Goal: Task Accomplishment & Management: Use online tool/utility

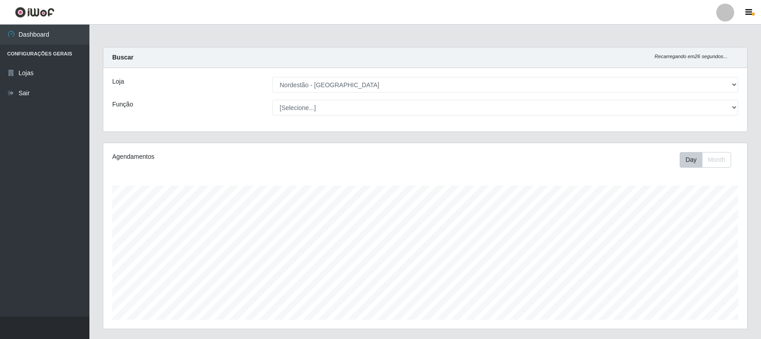
select select "420"
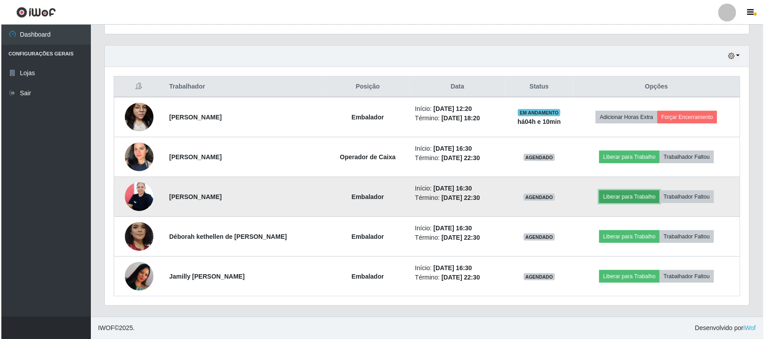
scroll to position [186, 644]
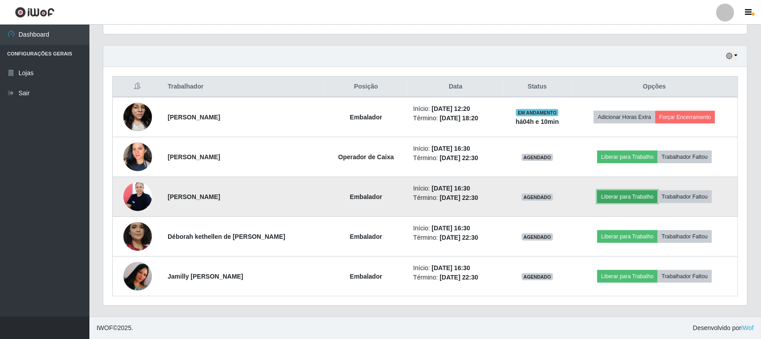
click at [609, 193] on button "Liberar para Trabalho" at bounding box center [628, 197] width 60 height 13
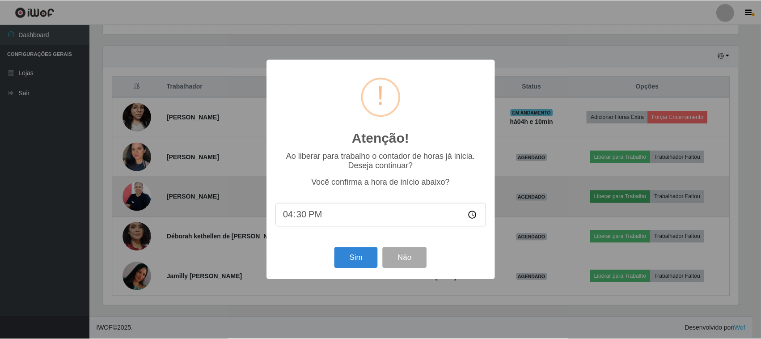
scroll to position [186, 638]
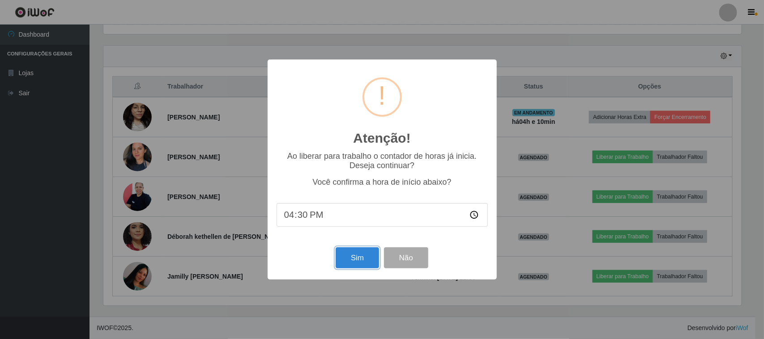
drag, startPoint x: 341, startPoint y: 252, endPoint x: 352, endPoint y: 261, distance: 14.7
click at [341, 253] on button "Sim" at bounding box center [356, 257] width 43 height 21
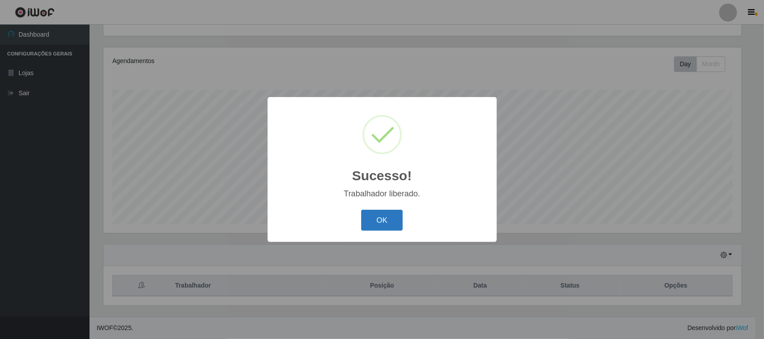
click at [391, 211] on button "OK" at bounding box center [382, 220] width 42 height 21
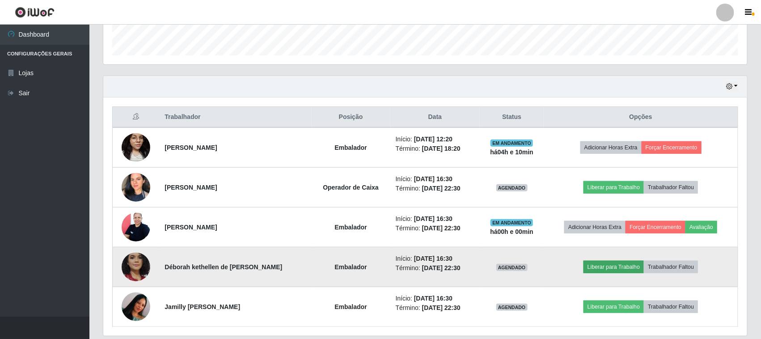
scroll to position [296, 0]
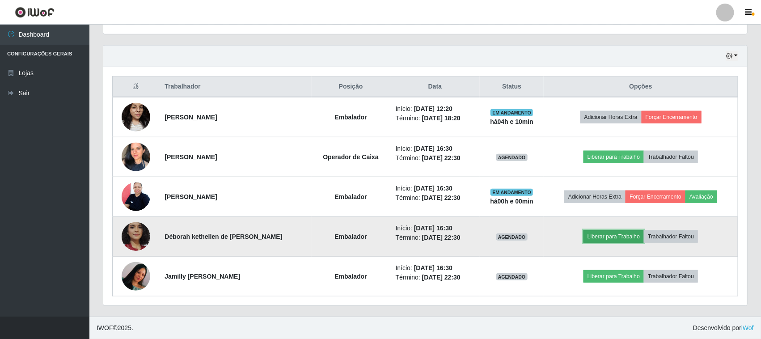
click at [619, 240] on button "Liberar para Trabalho" at bounding box center [614, 236] width 60 height 13
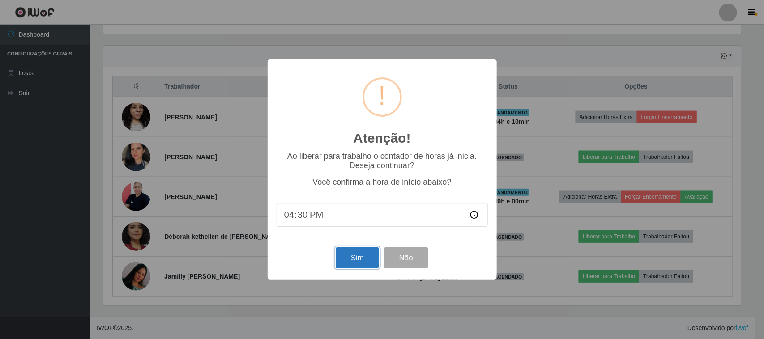
click at [354, 260] on button "Sim" at bounding box center [356, 257] width 43 height 21
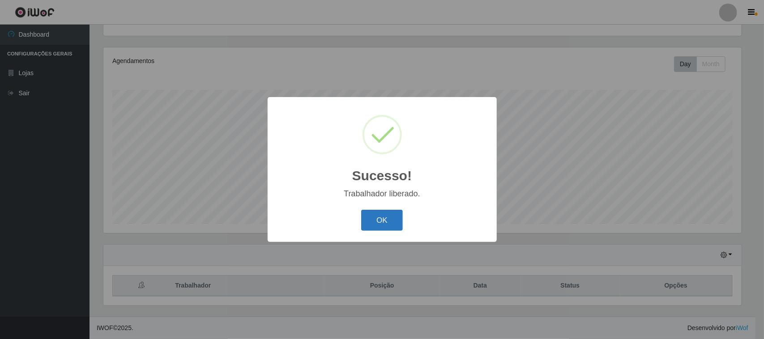
click at [398, 219] on button "OK" at bounding box center [382, 220] width 42 height 21
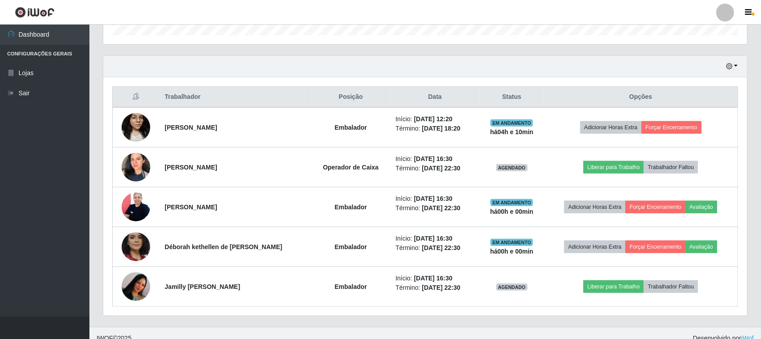
scroll to position [296, 0]
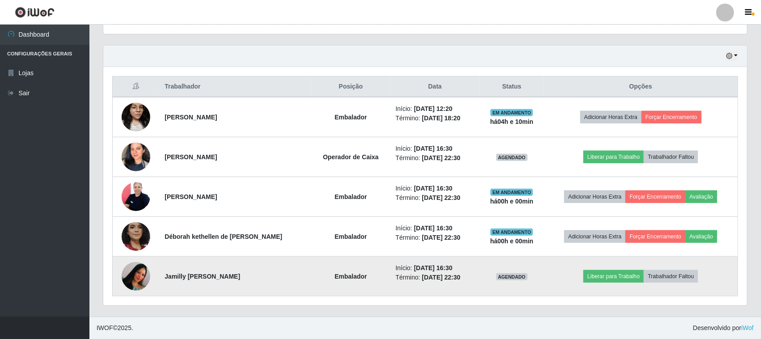
click at [143, 278] on img at bounding box center [136, 277] width 29 height 64
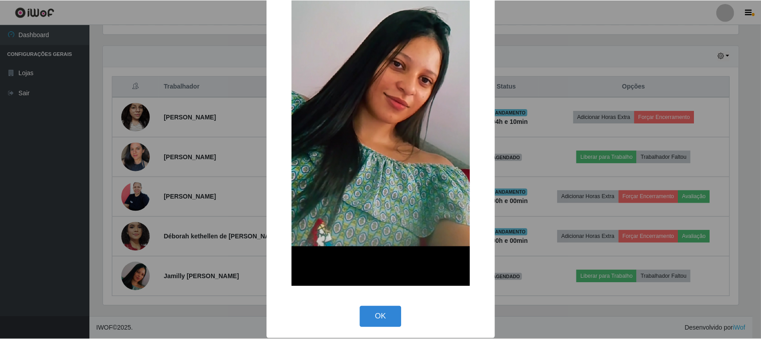
scroll to position [136, 0]
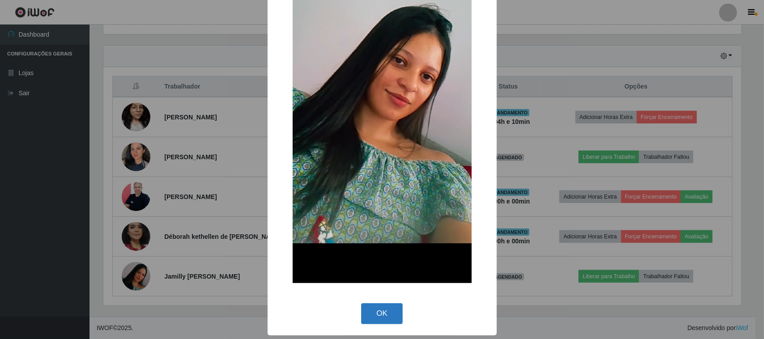
click at [374, 303] on div "OK Cancel" at bounding box center [381, 313] width 211 height 25
click at [374, 311] on button "OK" at bounding box center [382, 313] width 42 height 21
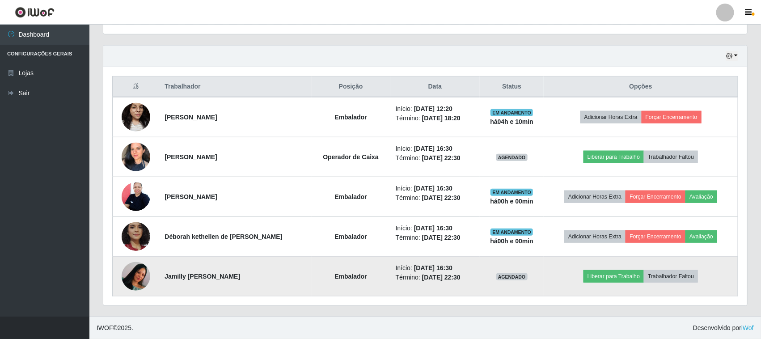
scroll to position [186, 644]
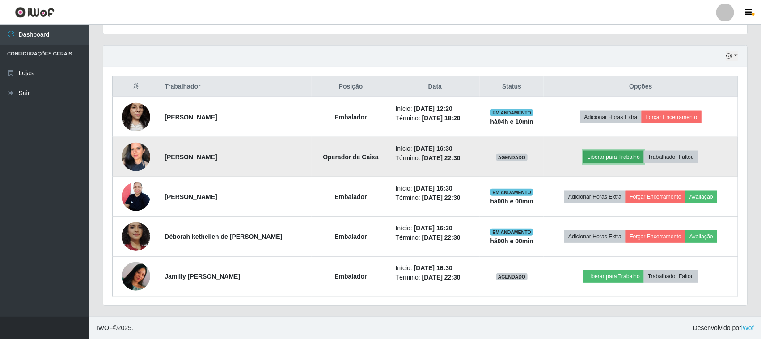
click at [611, 155] on button "Liberar para Trabalho" at bounding box center [614, 157] width 60 height 13
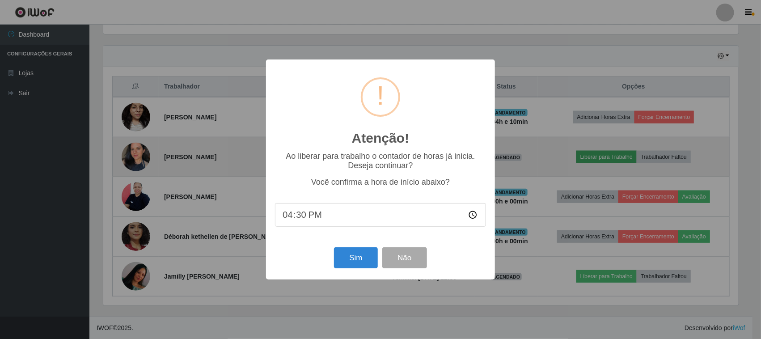
scroll to position [186, 638]
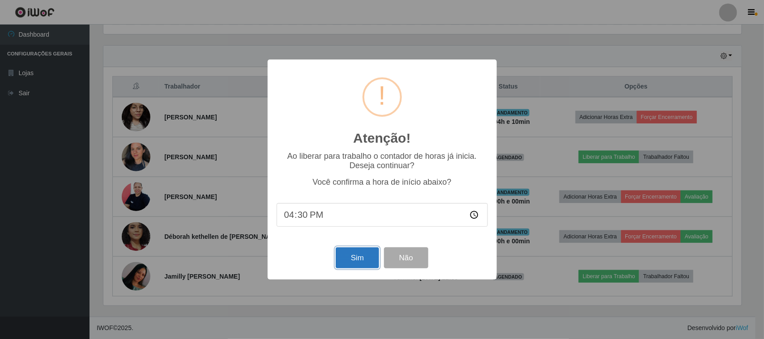
click at [374, 262] on button "Sim" at bounding box center [356, 257] width 43 height 21
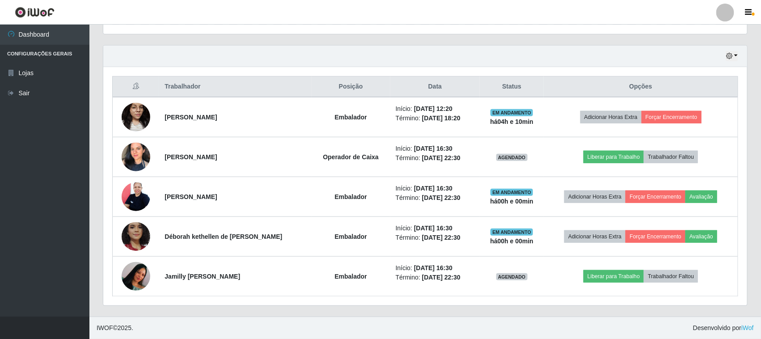
scroll to position [0, 0]
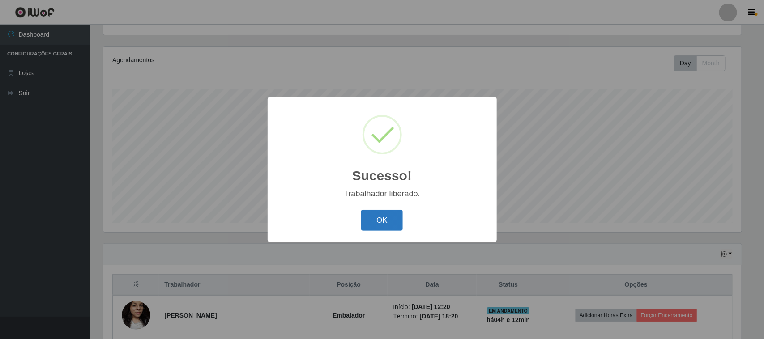
click at [374, 214] on button "OK" at bounding box center [382, 220] width 42 height 21
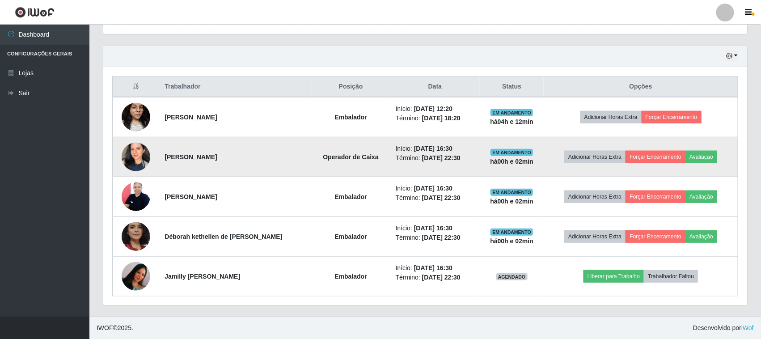
scroll to position [296, 0]
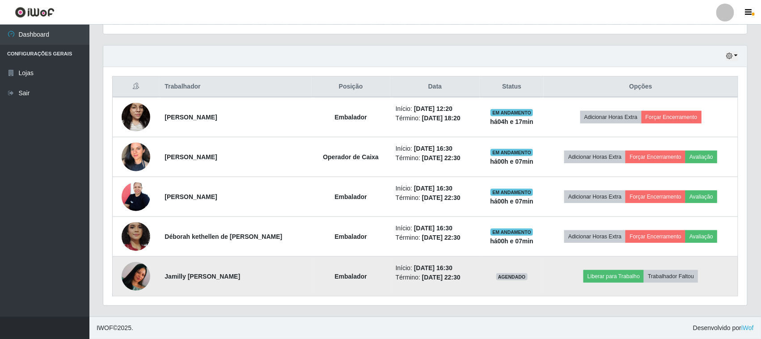
click at [131, 277] on img at bounding box center [136, 277] width 29 height 64
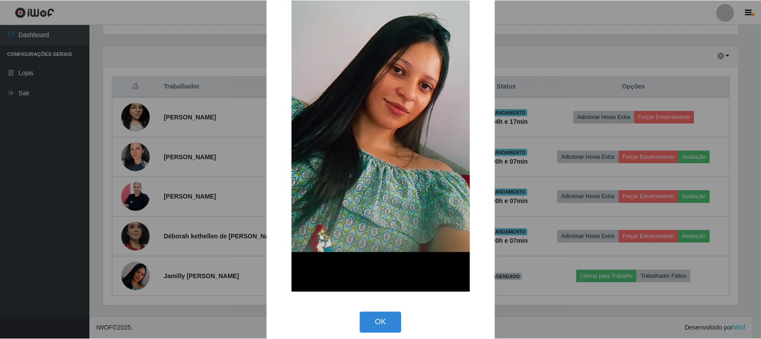
scroll to position [136, 0]
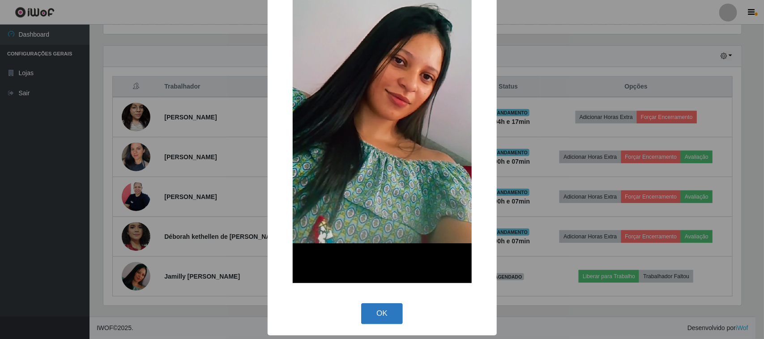
click at [372, 311] on button "OK" at bounding box center [382, 313] width 42 height 21
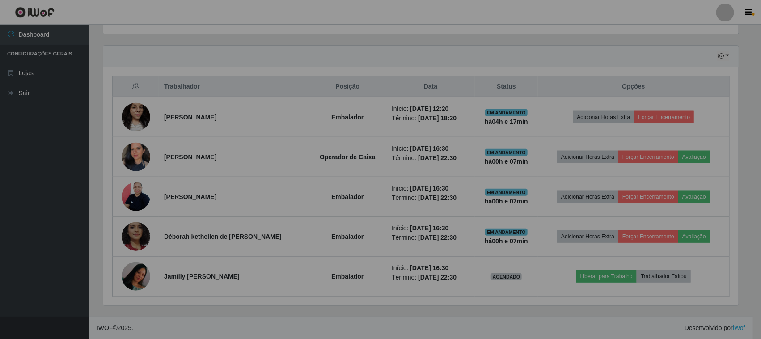
scroll to position [186, 644]
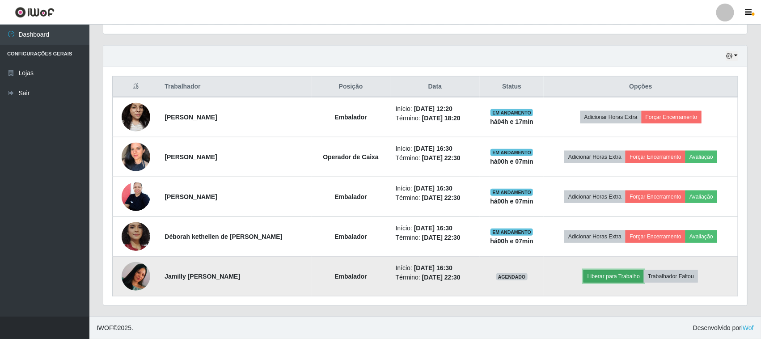
click at [604, 274] on button "Liberar para Trabalho" at bounding box center [614, 276] width 60 height 13
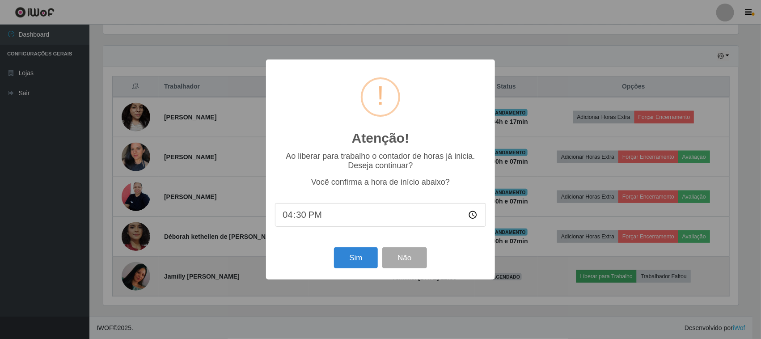
scroll to position [186, 638]
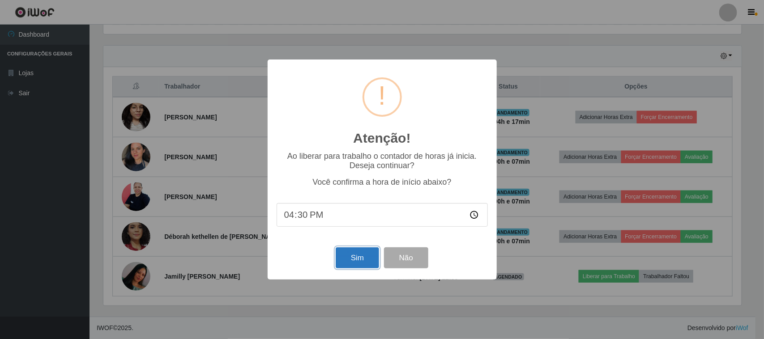
click at [354, 260] on button "Sim" at bounding box center [356, 257] width 43 height 21
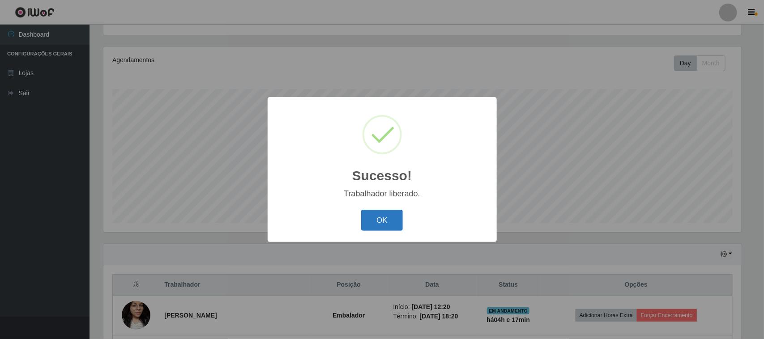
click at [382, 223] on button "OK" at bounding box center [382, 220] width 42 height 21
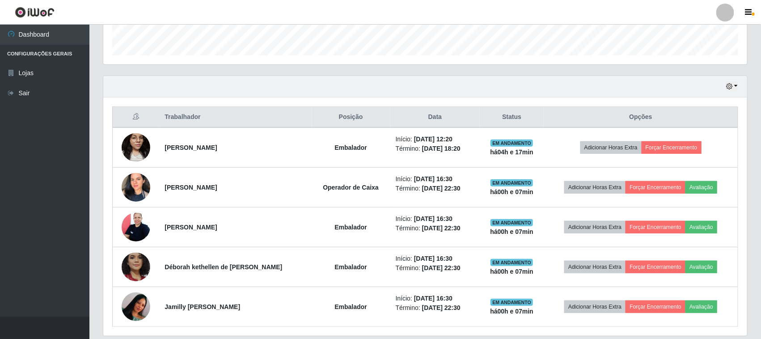
scroll to position [296, 0]
